Goal: Information Seeking & Learning: Learn about a topic

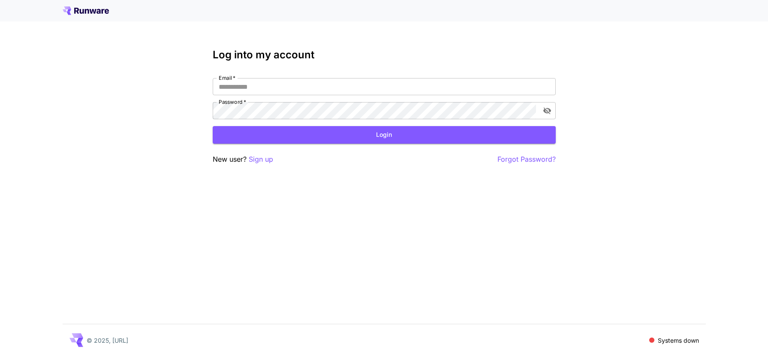
type input "**********"
click at [314, 144] on div "**********" at bounding box center [384, 107] width 343 height 116
click at [394, 136] on button "Login" at bounding box center [384, 135] width 343 height 18
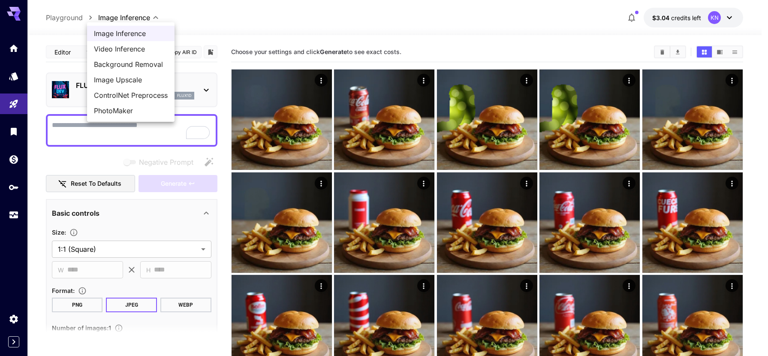
click at [276, 32] on div at bounding box center [384, 178] width 768 height 356
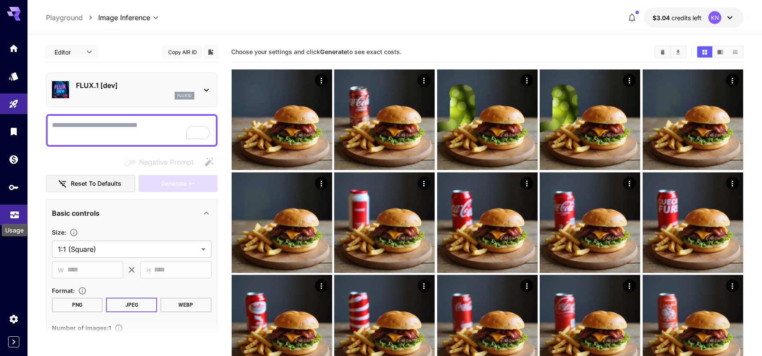
click at [15, 208] on link at bounding box center [13, 215] width 27 height 21
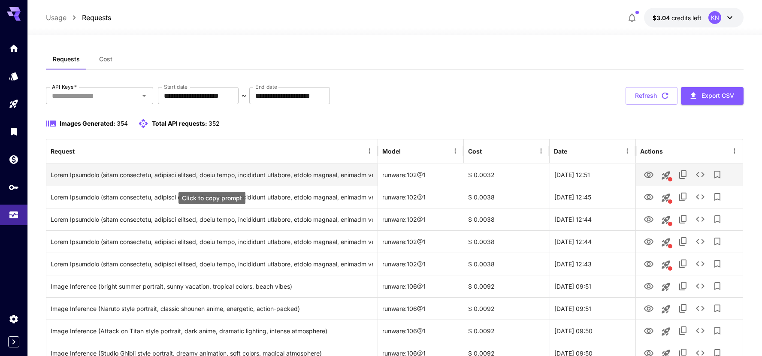
scroll to position [12, 0]
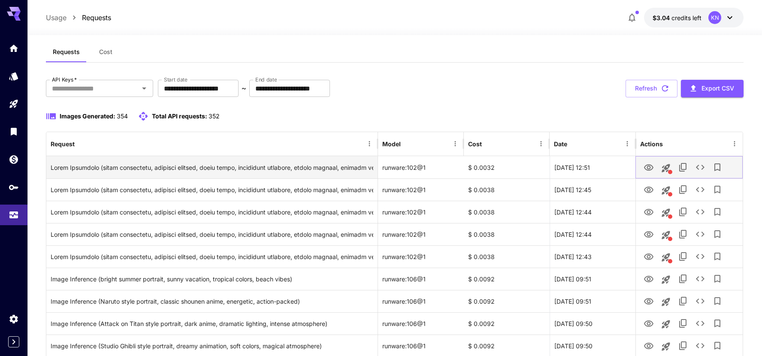
click at [652, 166] on icon "View Image" at bounding box center [648, 167] width 9 height 6
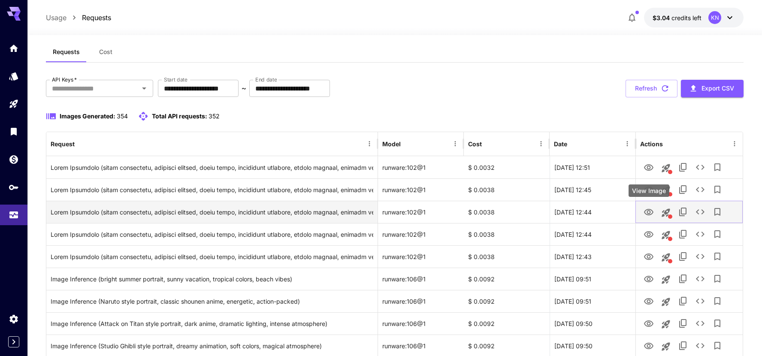
click at [645, 213] on icon "View Image" at bounding box center [648, 212] width 9 height 6
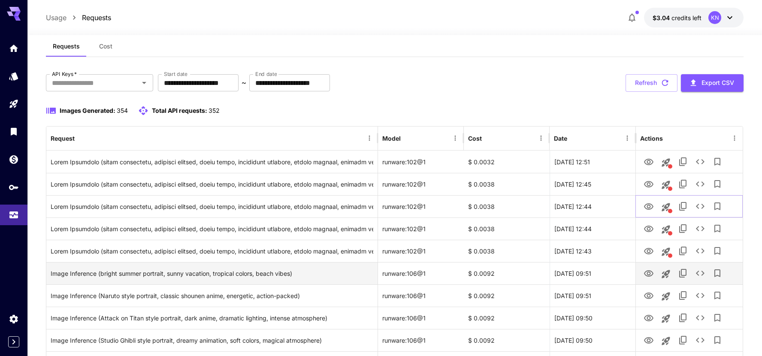
scroll to position [24, 0]
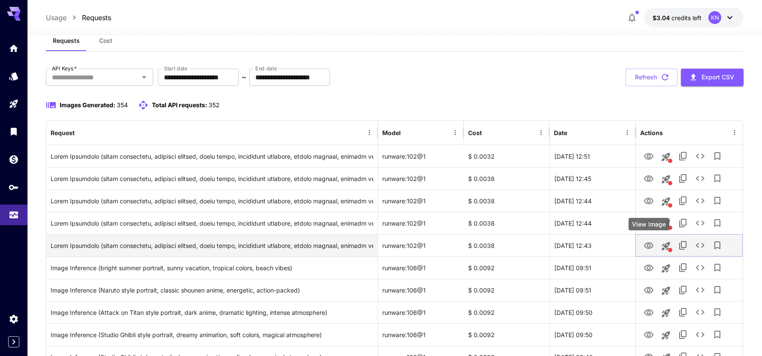
click at [650, 245] on icon "View Image" at bounding box center [648, 245] width 9 height 6
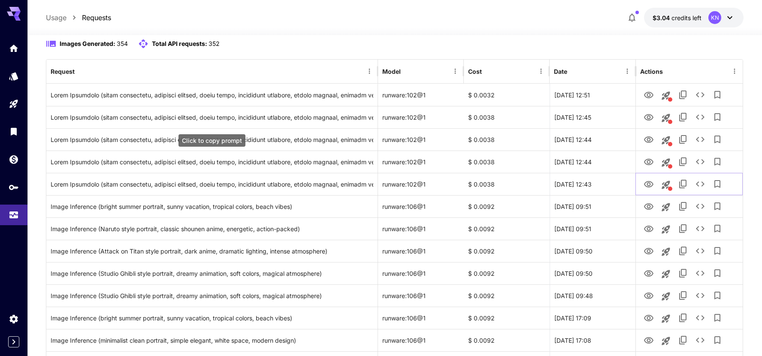
scroll to position [85, 0]
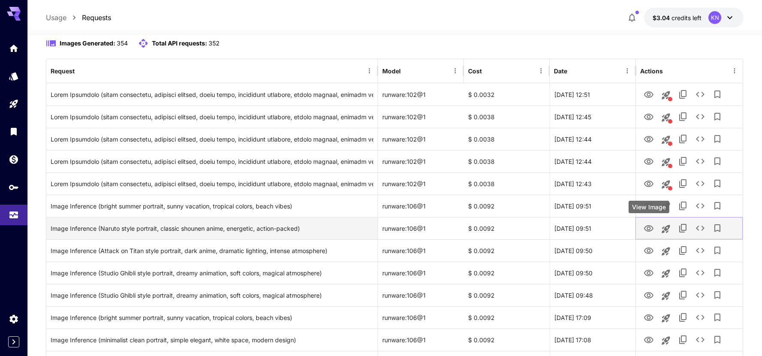
click at [648, 228] on icon "View Image" at bounding box center [648, 228] width 10 height 10
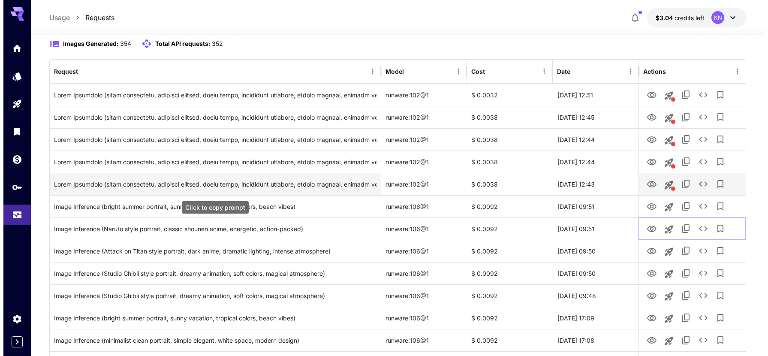
scroll to position [84, 0]
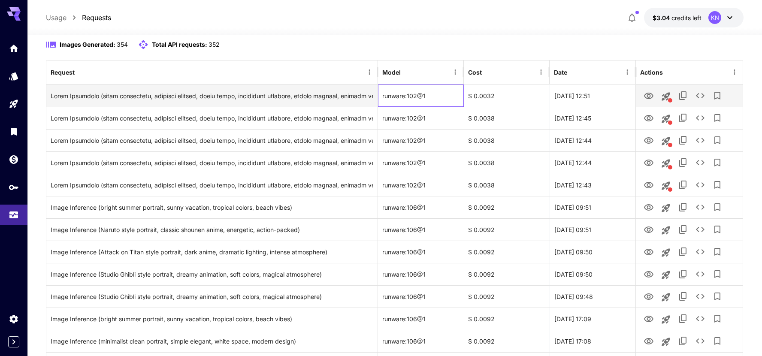
click at [412, 95] on div "runware:102@1" at bounding box center [421, 95] width 86 height 22
click at [648, 97] on icon "View Image" at bounding box center [648, 96] width 9 height 6
click at [704, 95] on icon "See details" at bounding box center [700, 95] width 10 height 10
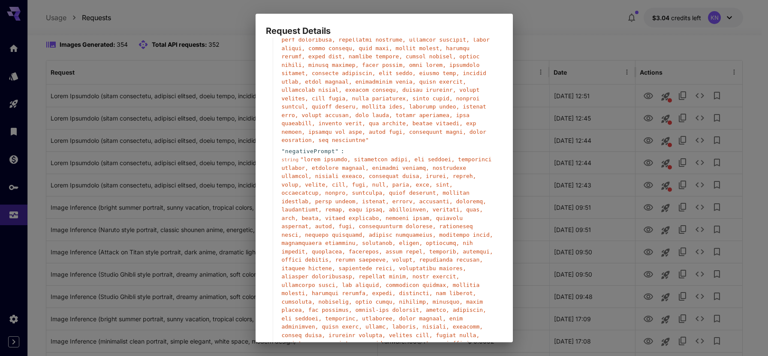
scroll to position [300, 0]
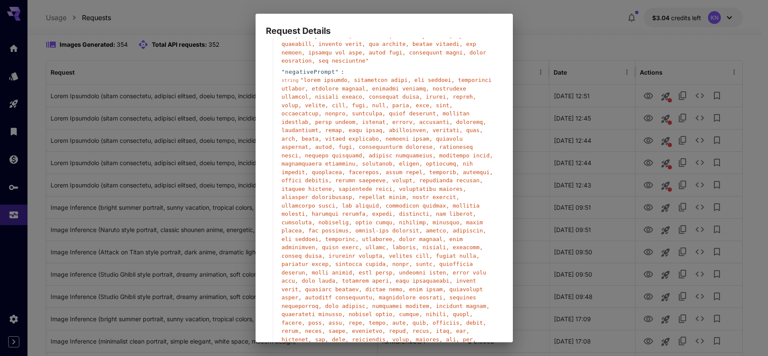
click at [144, 133] on div "Request Details { 15 item s " taskType " : string " imageInference " " taskUUID…" at bounding box center [384, 178] width 768 height 356
click at [524, 58] on div "Request Details { 15 item s " taskType " : string " imageInference " " taskUUID…" at bounding box center [384, 178] width 768 height 356
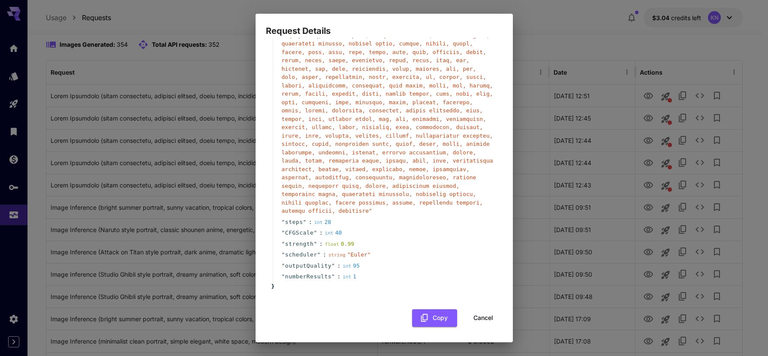
scroll to position [596, 0]
click at [480, 325] on button "Cancel" at bounding box center [483, 318] width 39 height 18
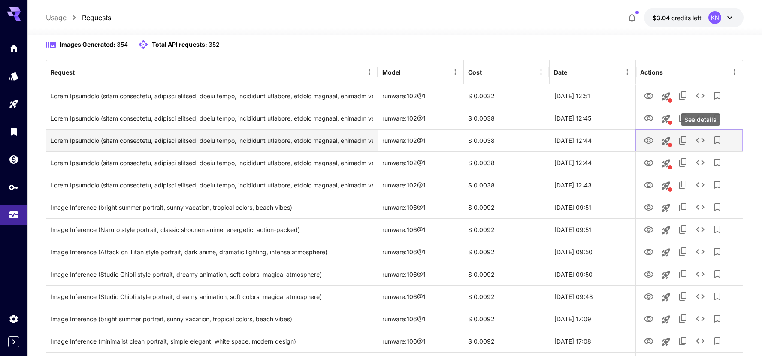
click at [695, 121] on div "See details" at bounding box center [700, 119] width 39 height 12
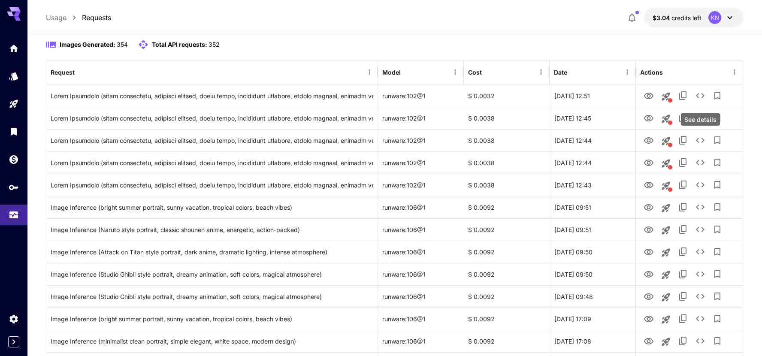
click at [700, 112] on div "See details" at bounding box center [700, 121] width 41 height 19
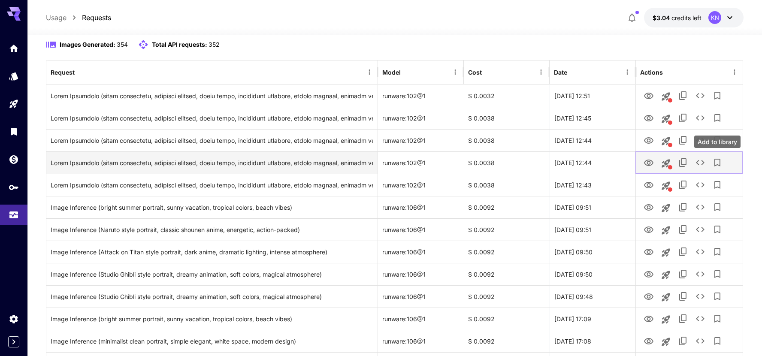
click at [710, 160] on button "Add to library" at bounding box center [716, 162] width 17 height 17
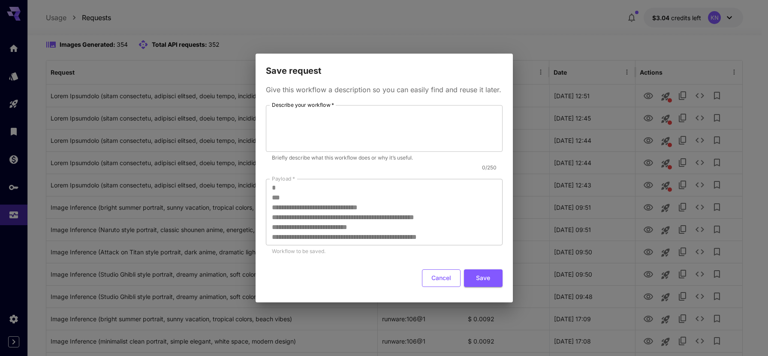
drag, startPoint x: 432, startPoint y: 281, endPoint x: 445, endPoint y: 286, distance: 13.7
click at [433, 281] on button "Cancel" at bounding box center [441, 278] width 39 height 18
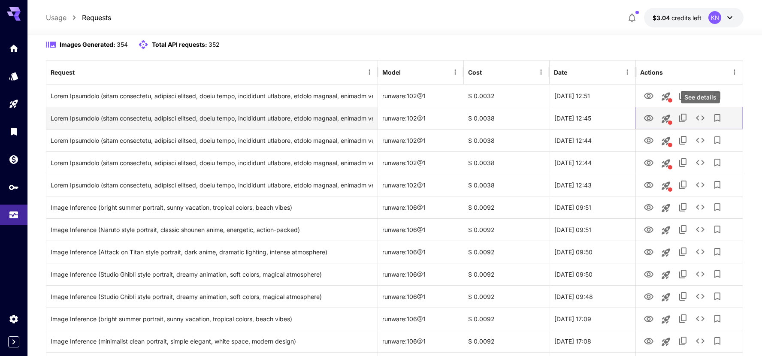
click at [699, 120] on icon "See details" at bounding box center [700, 118] width 10 height 10
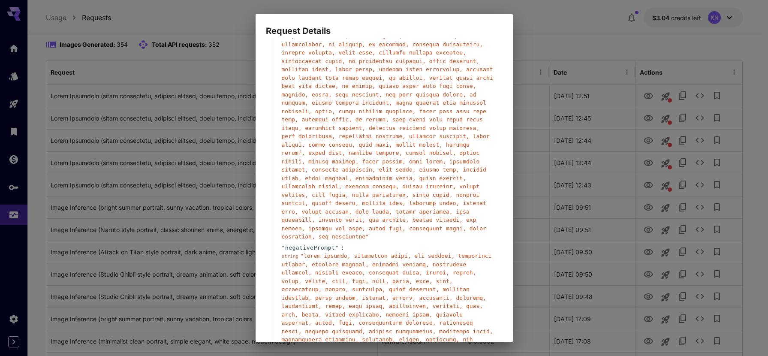
scroll to position [224, 0]
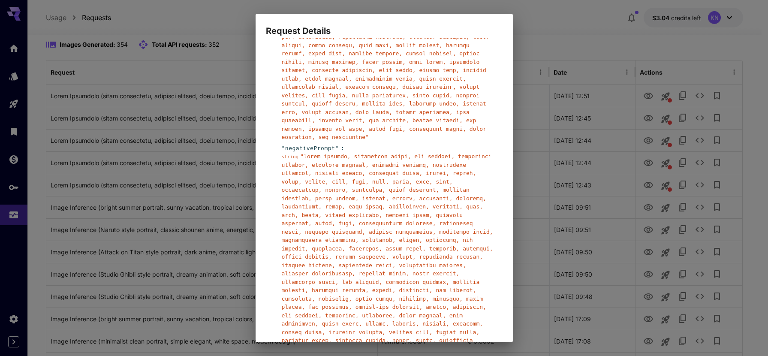
click at [166, 182] on div "Request Details { 15 item s " taskType " : string " imageInference " " taskUUID…" at bounding box center [384, 178] width 768 height 356
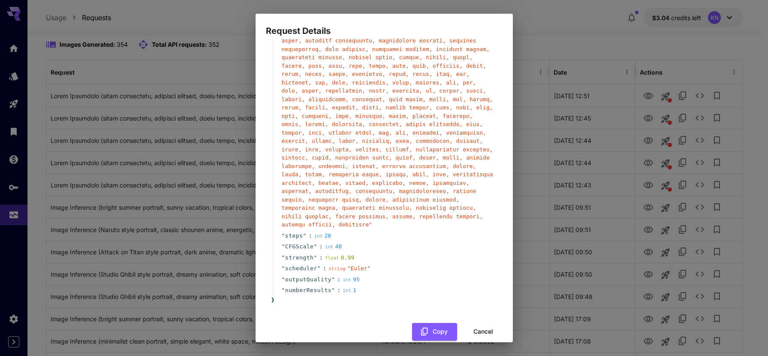
scroll to position [596, 0]
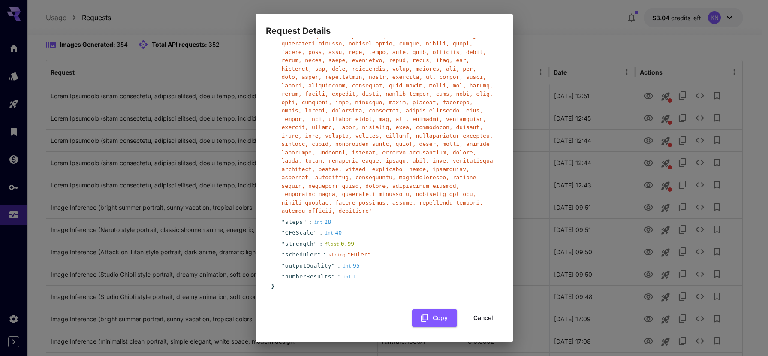
click at [472, 321] on button "Cancel" at bounding box center [483, 318] width 39 height 18
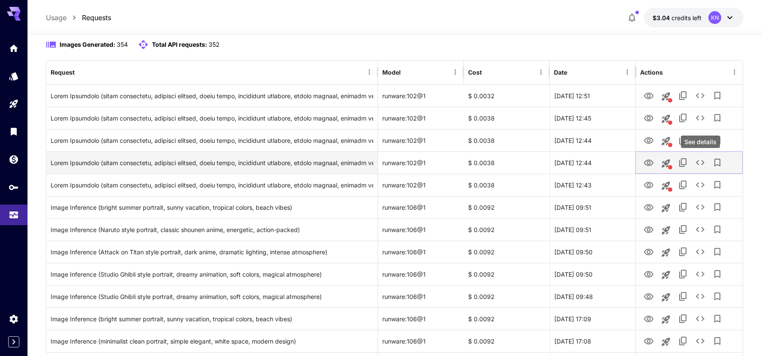
click at [701, 159] on icon "See details" at bounding box center [700, 162] width 10 height 10
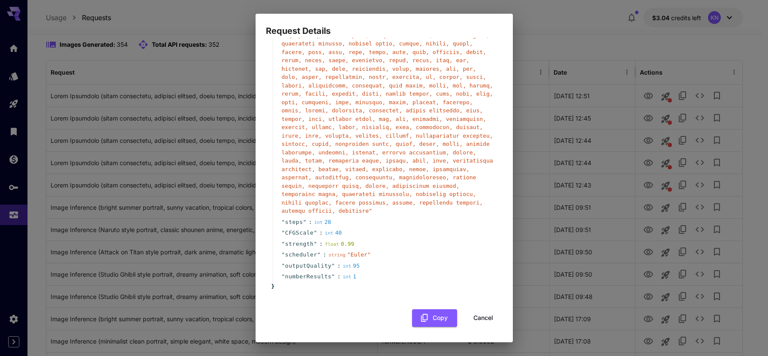
click at [486, 316] on button "Cancel" at bounding box center [483, 318] width 39 height 18
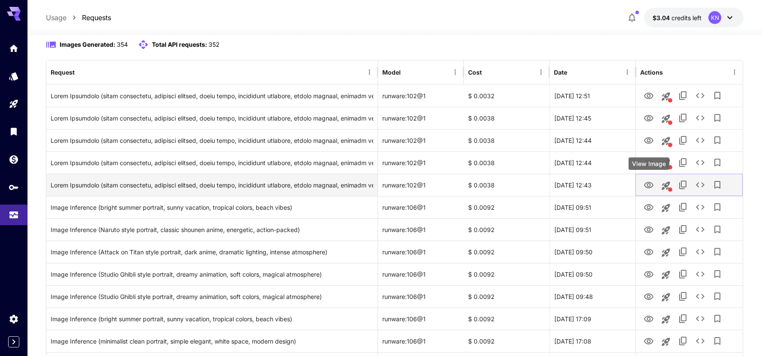
click at [651, 185] on icon "View Image" at bounding box center [648, 185] width 10 height 10
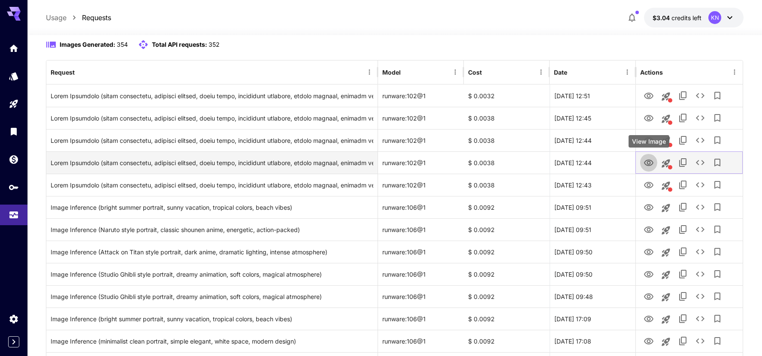
click at [649, 163] on icon "View Image" at bounding box center [648, 163] width 9 height 6
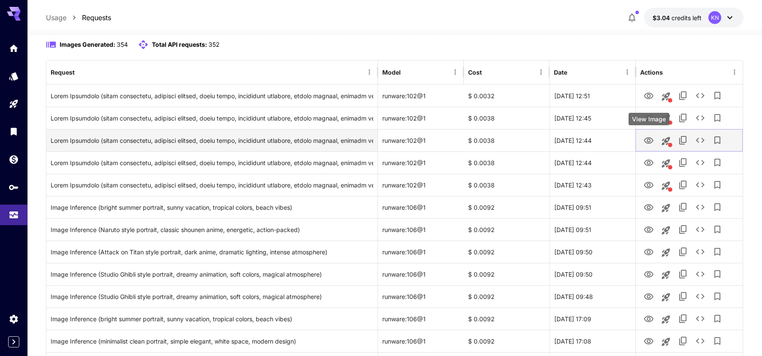
click at [646, 137] on icon "View Image" at bounding box center [648, 141] width 10 height 10
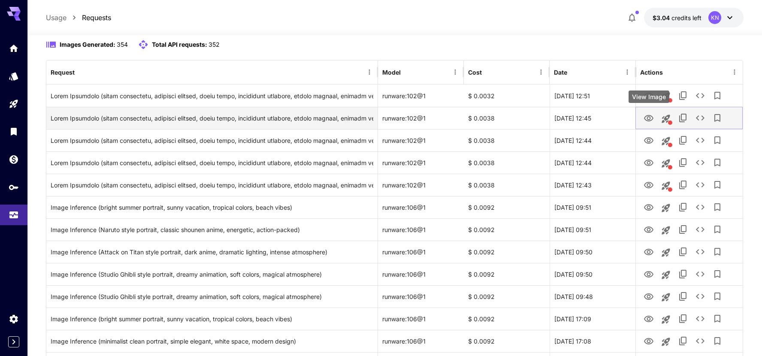
click at [647, 118] on icon "View Image" at bounding box center [648, 118] width 10 height 10
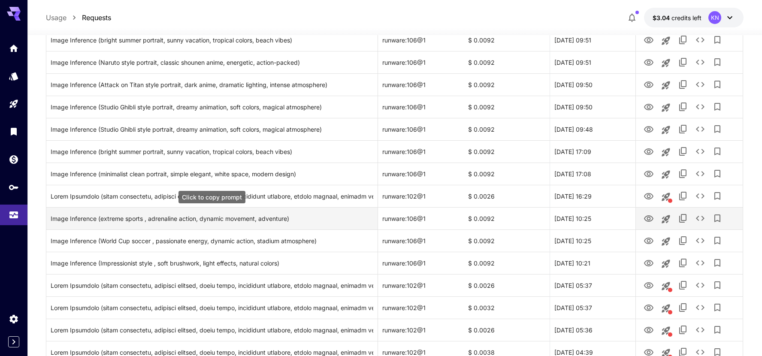
scroll to position [260, 0]
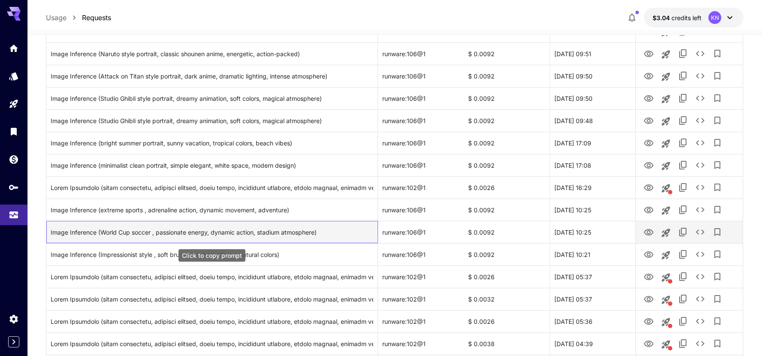
click at [181, 228] on div "Image Inference (World Cup soccer , passionate energy, dynamic action, stadium …" at bounding box center [212, 232] width 322 height 22
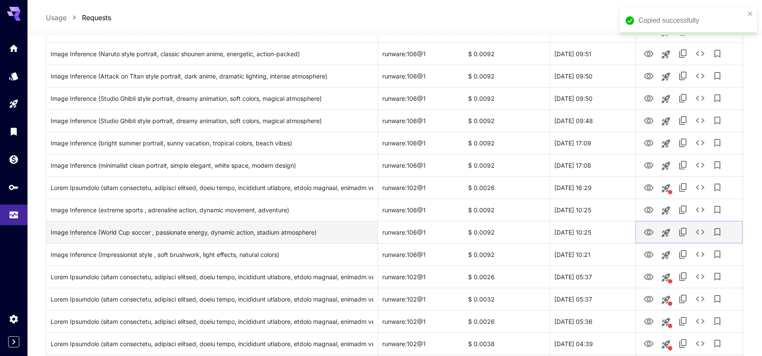
click at [643, 230] on icon "View Image" at bounding box center [648, 232] width 10 height 10
